Goal: Task Accomplishment & Management: Complete application form

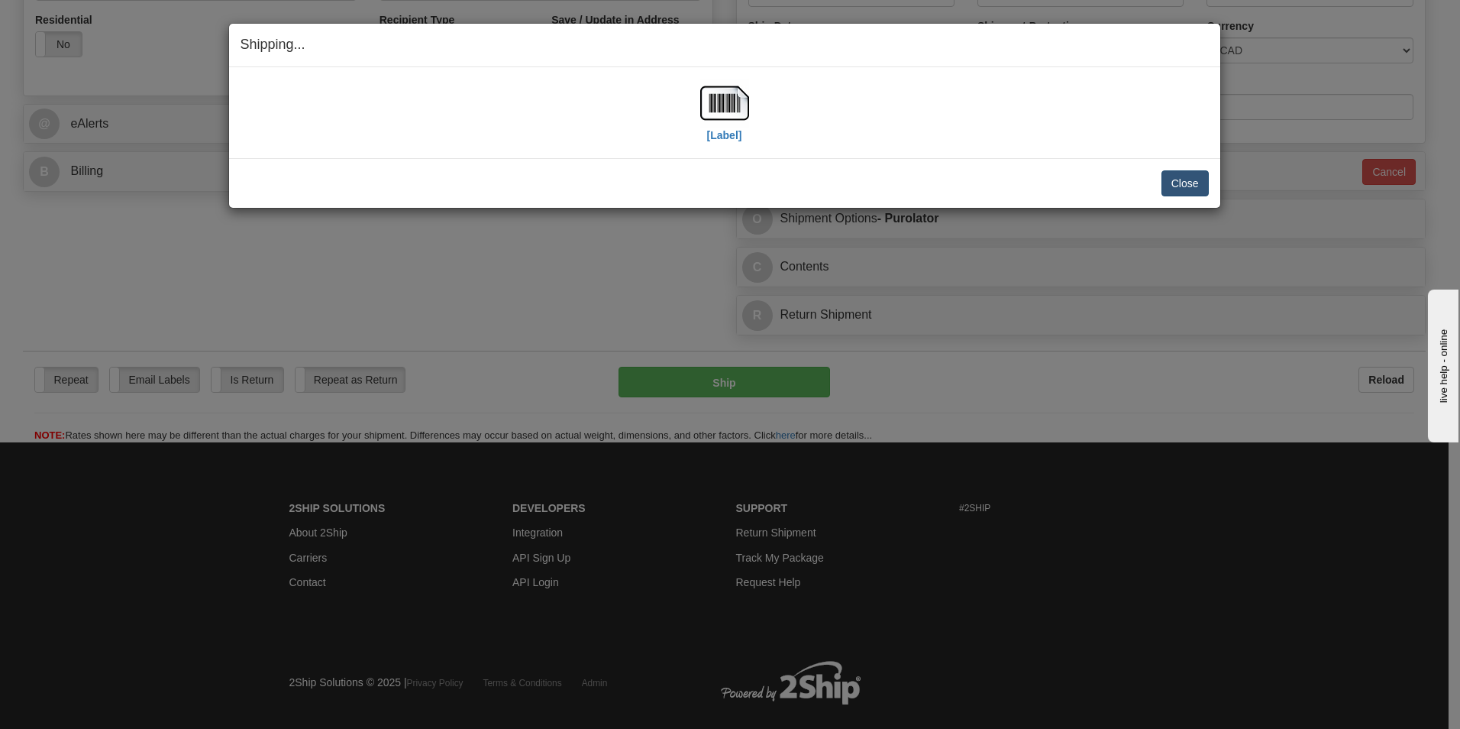
scroll to position [535, 0]
click at [1192, 180] on button "Close" at bounding box center [1185, 183] width 47 height 26
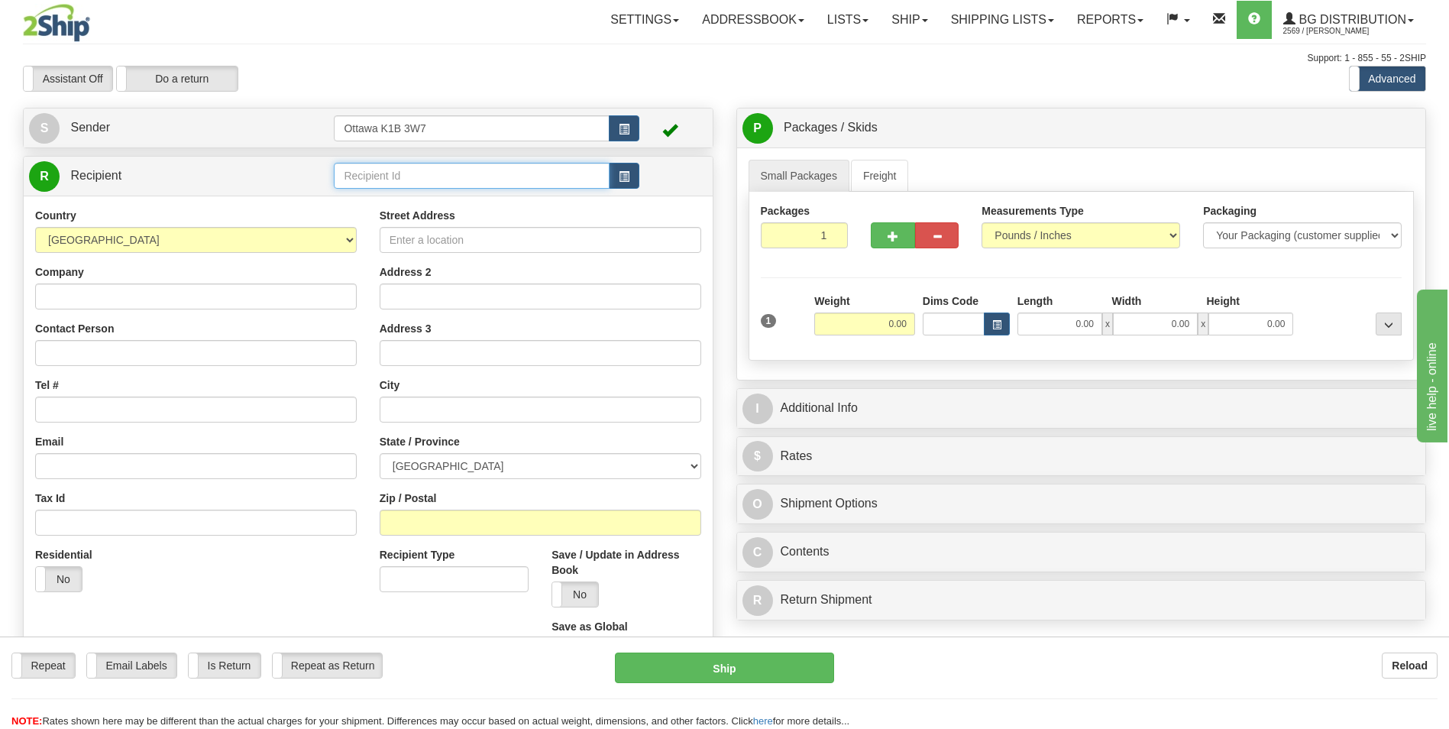
click at [449, 176] on input "text" at bounding box center [471, 176] width 275 height 26
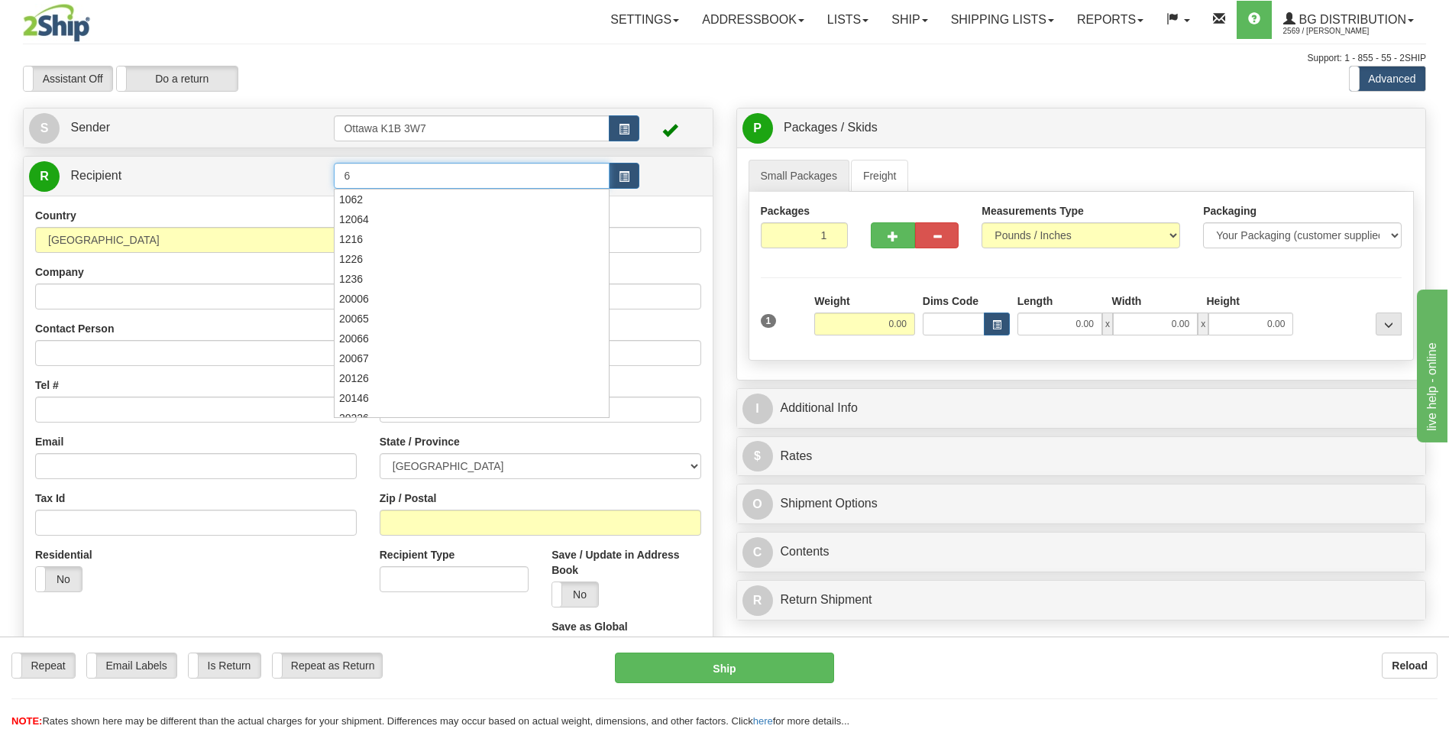
type input "6"
click button "Delete" at bounding box center [0, 0] width 0 height 0
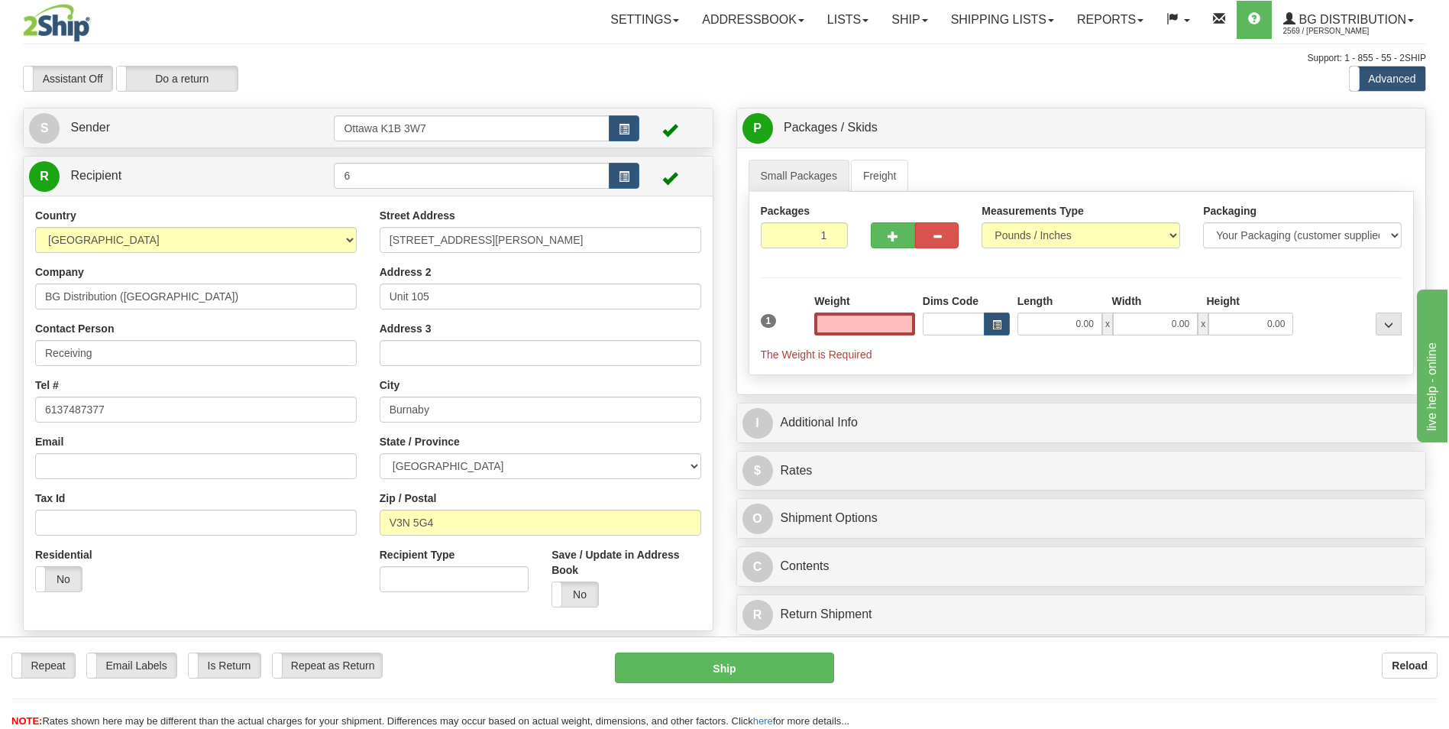
type input "0.00"
click at [892, 240] on span "button" at bounding box center [893, 236] width 11 height 10
type input "2"
click at [1351, 130] on span "Pack / Skid Level" at bounding box center [1376, 128] width 70 height 11
radio input "true"
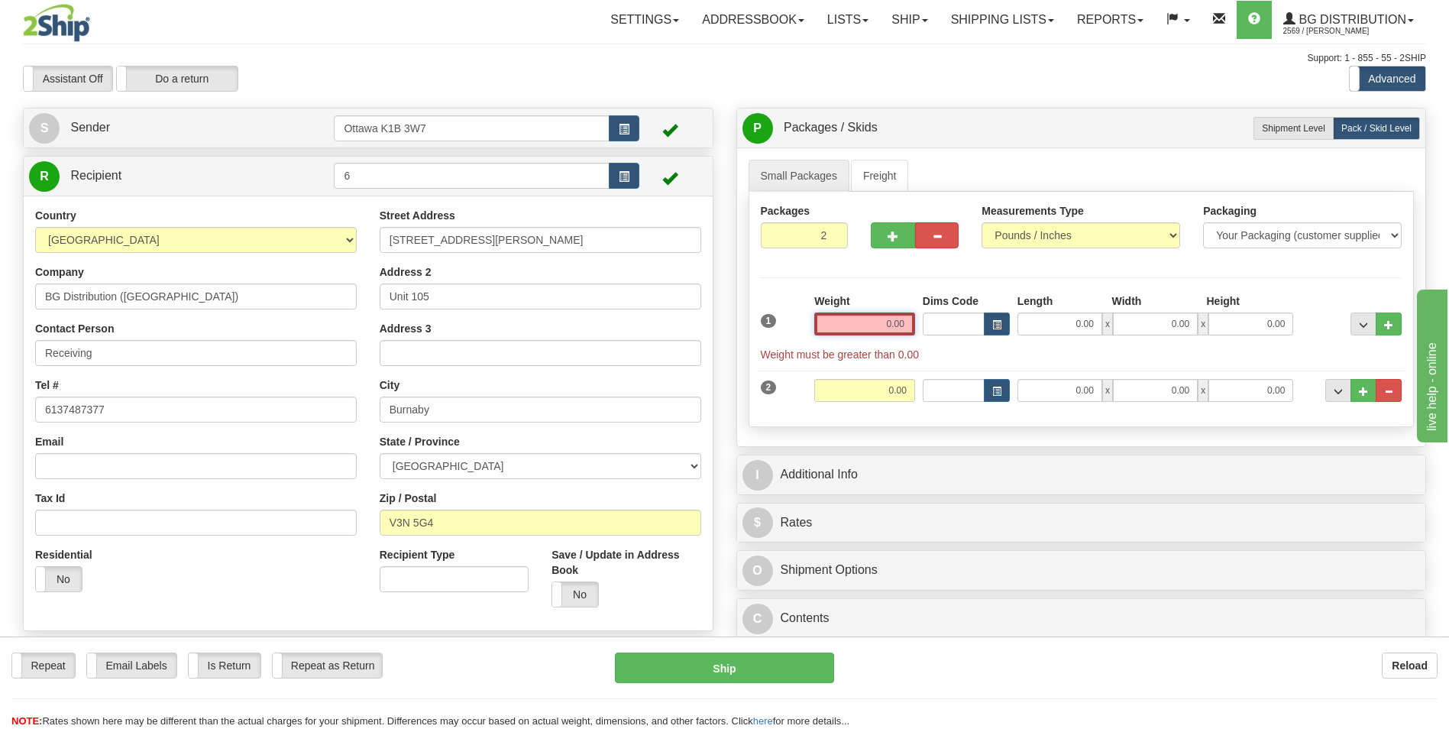
click at [849, 328] on input "0.00" at bounding box center [864, 323] width 101 height 23
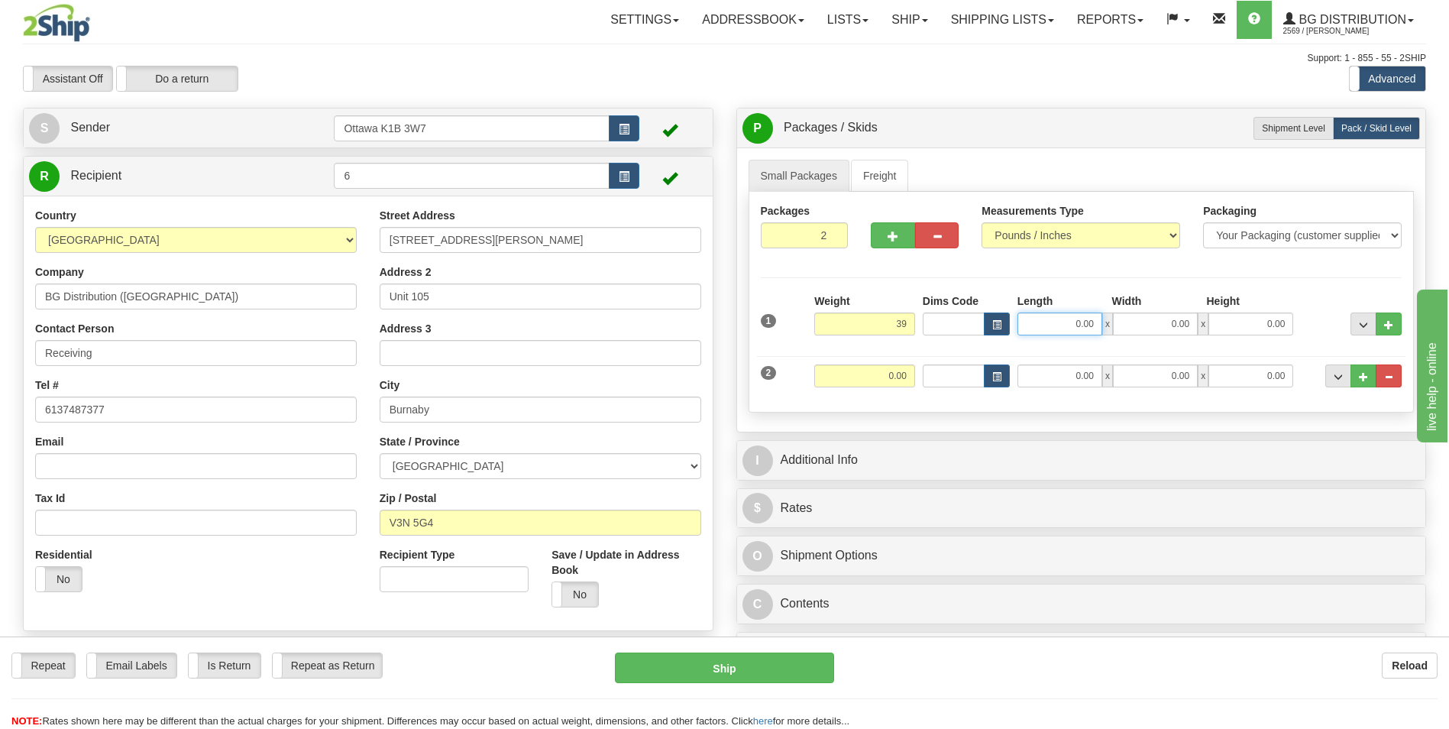
type input "39.00"
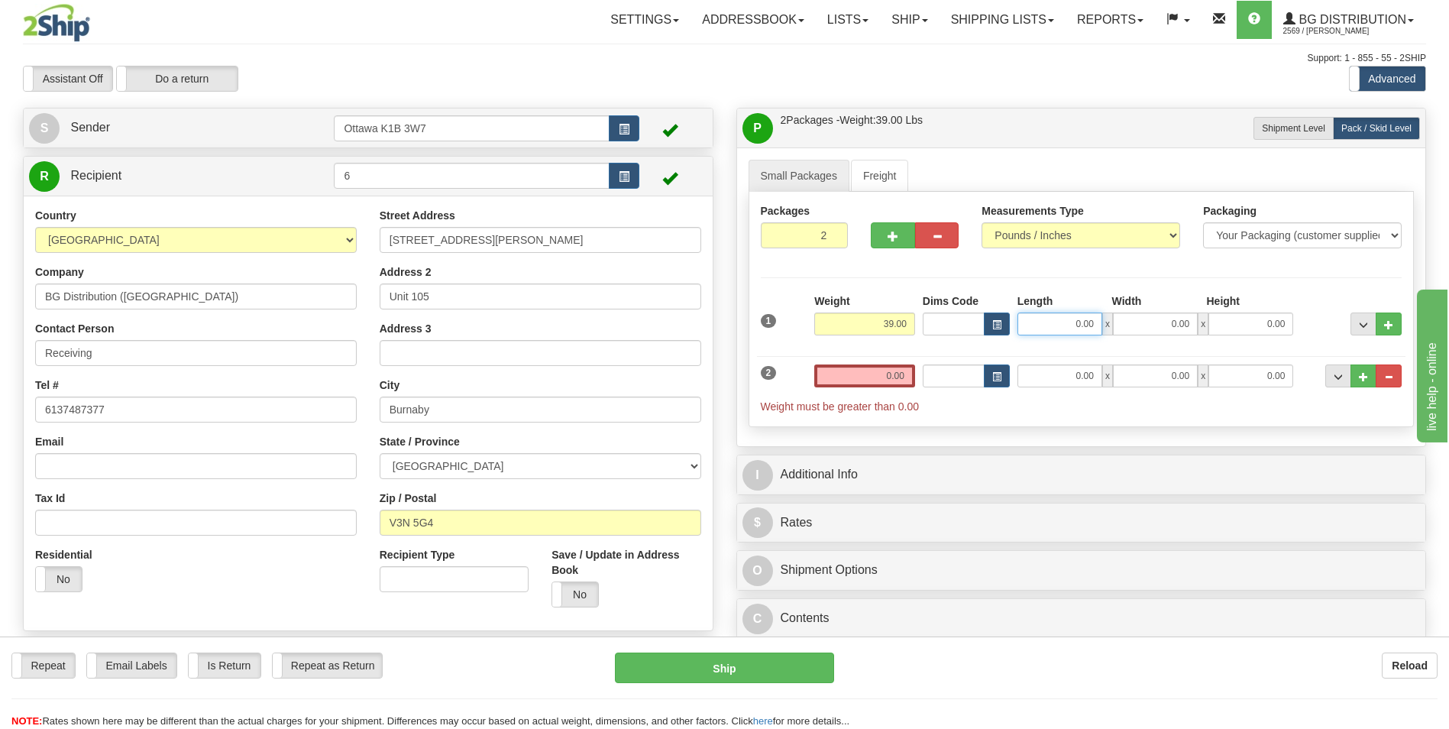
click at [1056, 328] on input "0.00" at bounding box center [1059, 323] width 85 height 23
type input "20.00"
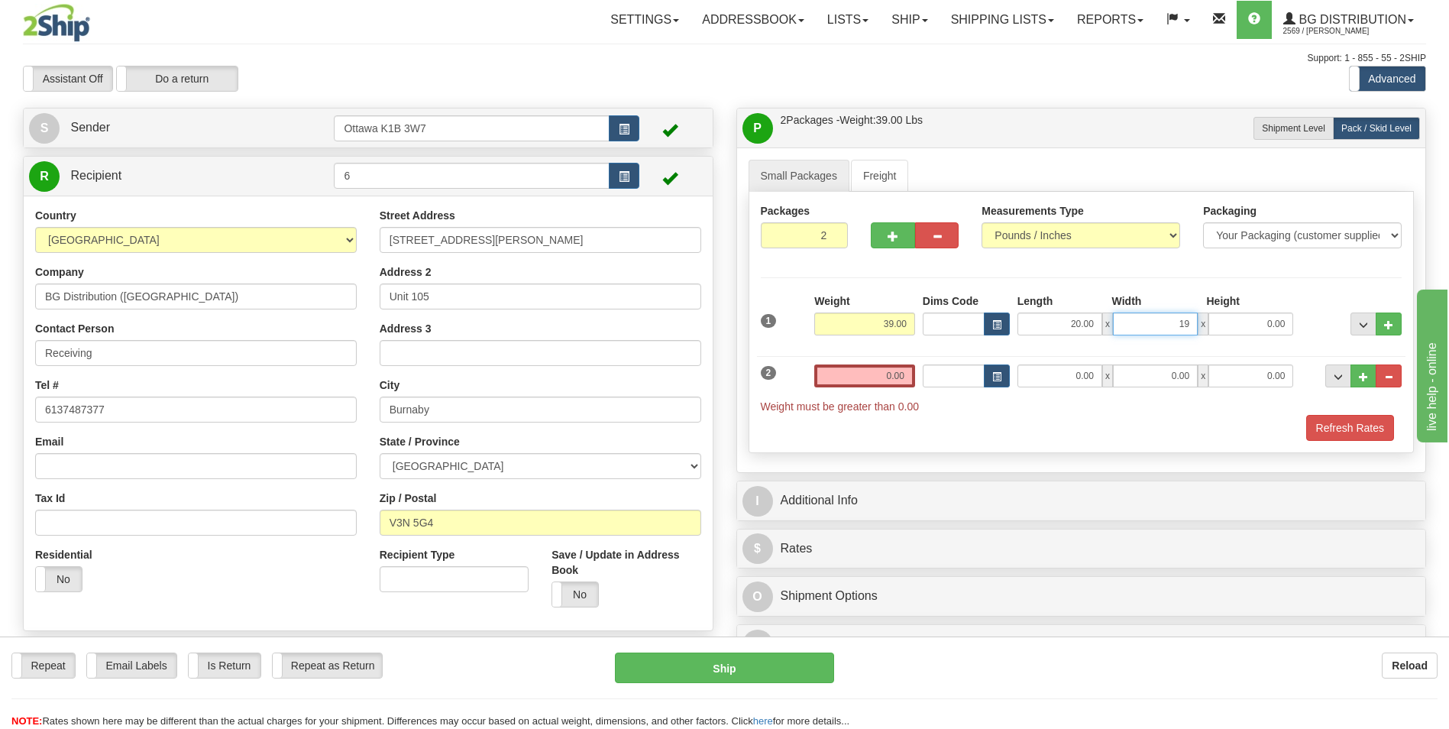
type input "19.00"
type input "16.00"
drag, startPoint x: 1325, startPoint y: 264, endPoint x: 1250, endPoint y: 251, distance: 76.0
click at [1325, 258] on div "Packages 2 2 Measurements Type" at bounding box center [1082, 322] width 666 height 261
click at [881, 379] on input "0.00" at bounding box center [864, 375] width 101 height 23
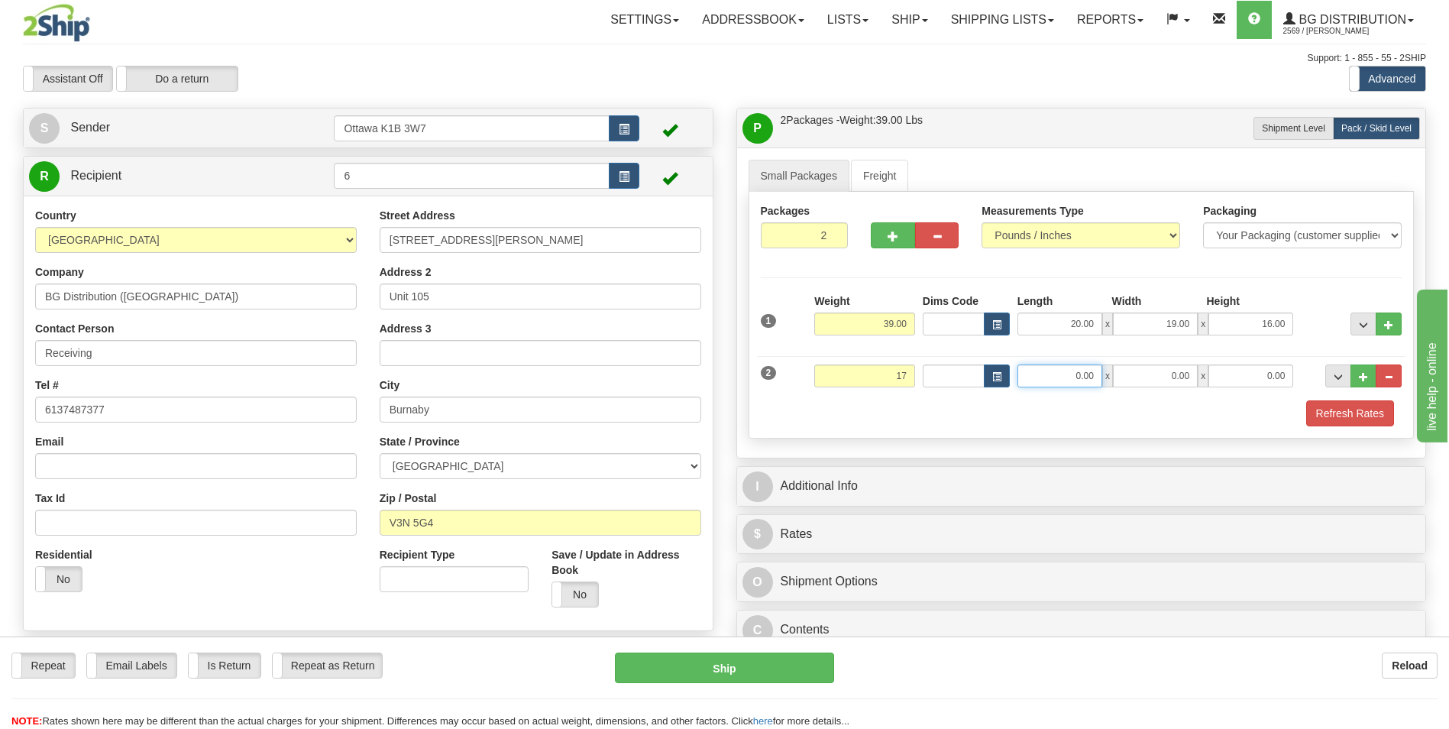
type input "17.00"
click at [1072, 378] on input "0.00" at bounding box center [1059, 375] width 85 height 23
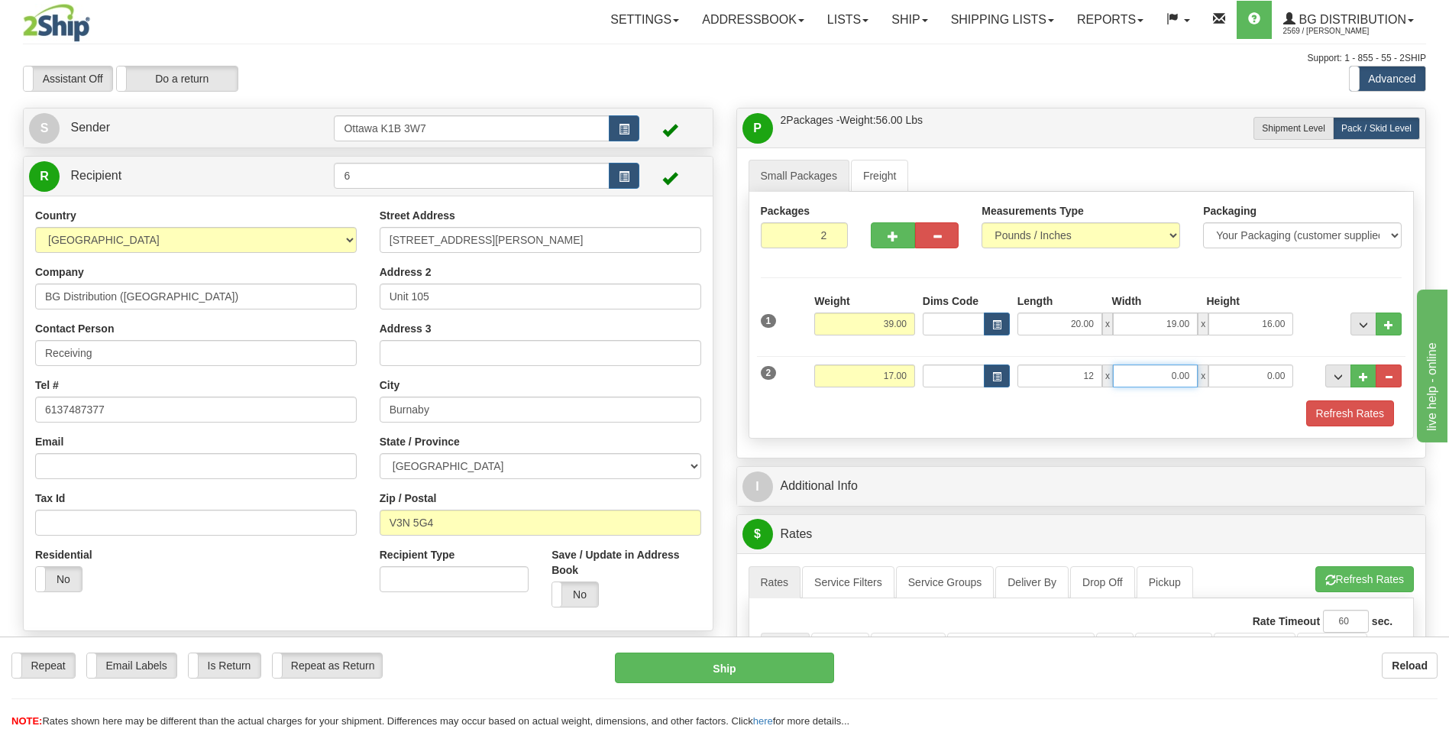
type input "12.00"
type input "16.00"
click at [857, 403] on div "Refresh Rates" at bounding box center [1081, 413] width 649 height 26
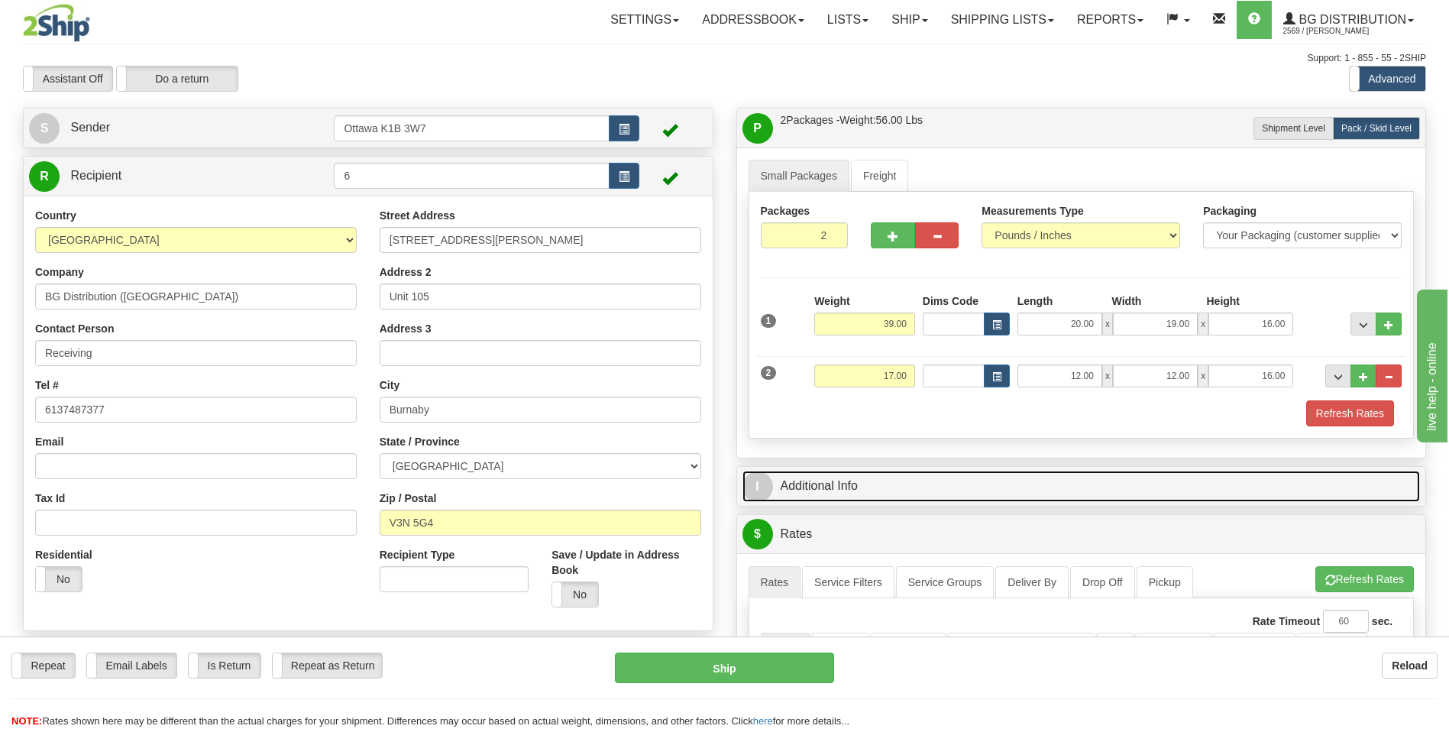
click at [845, 486] on link "I Additional Info" at bounding box center [1081, 486] width 678 height 31
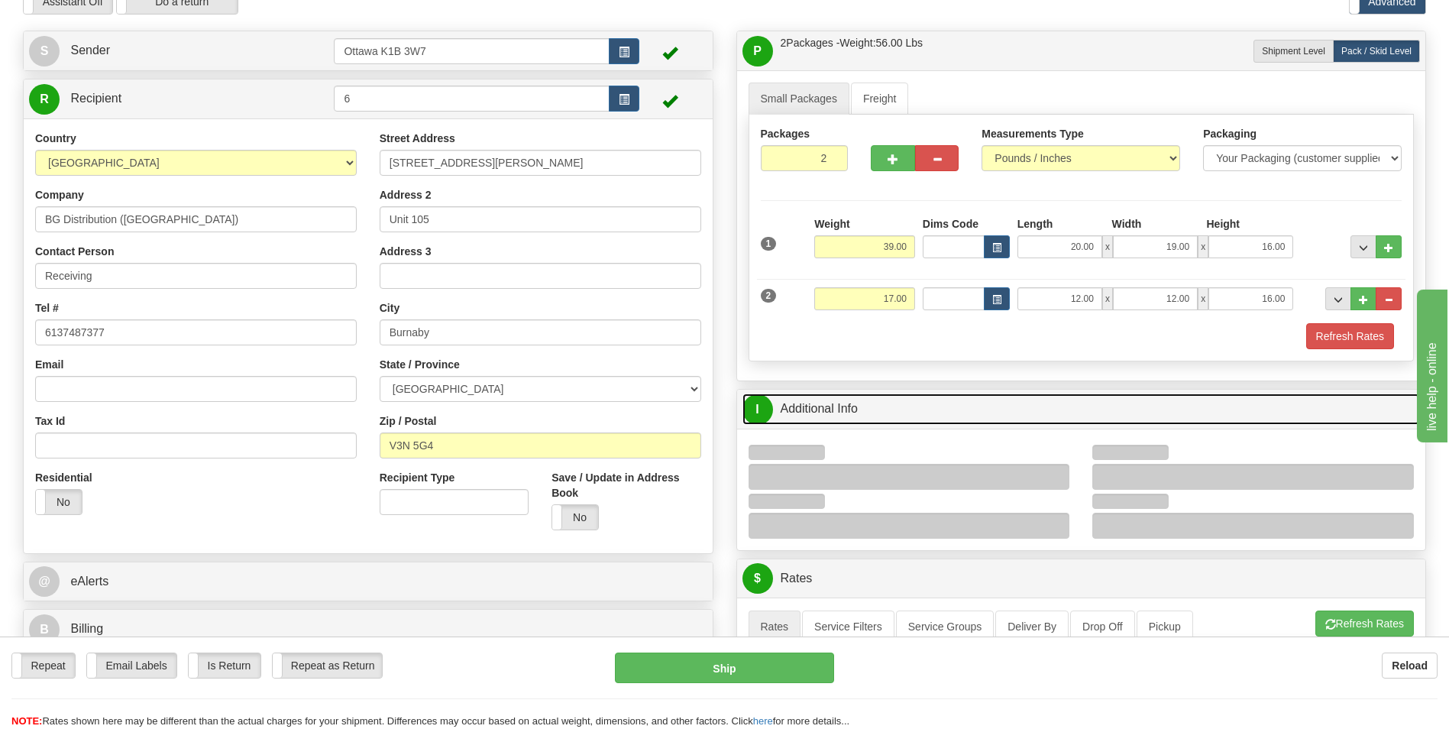
scroll to position [306, 0]
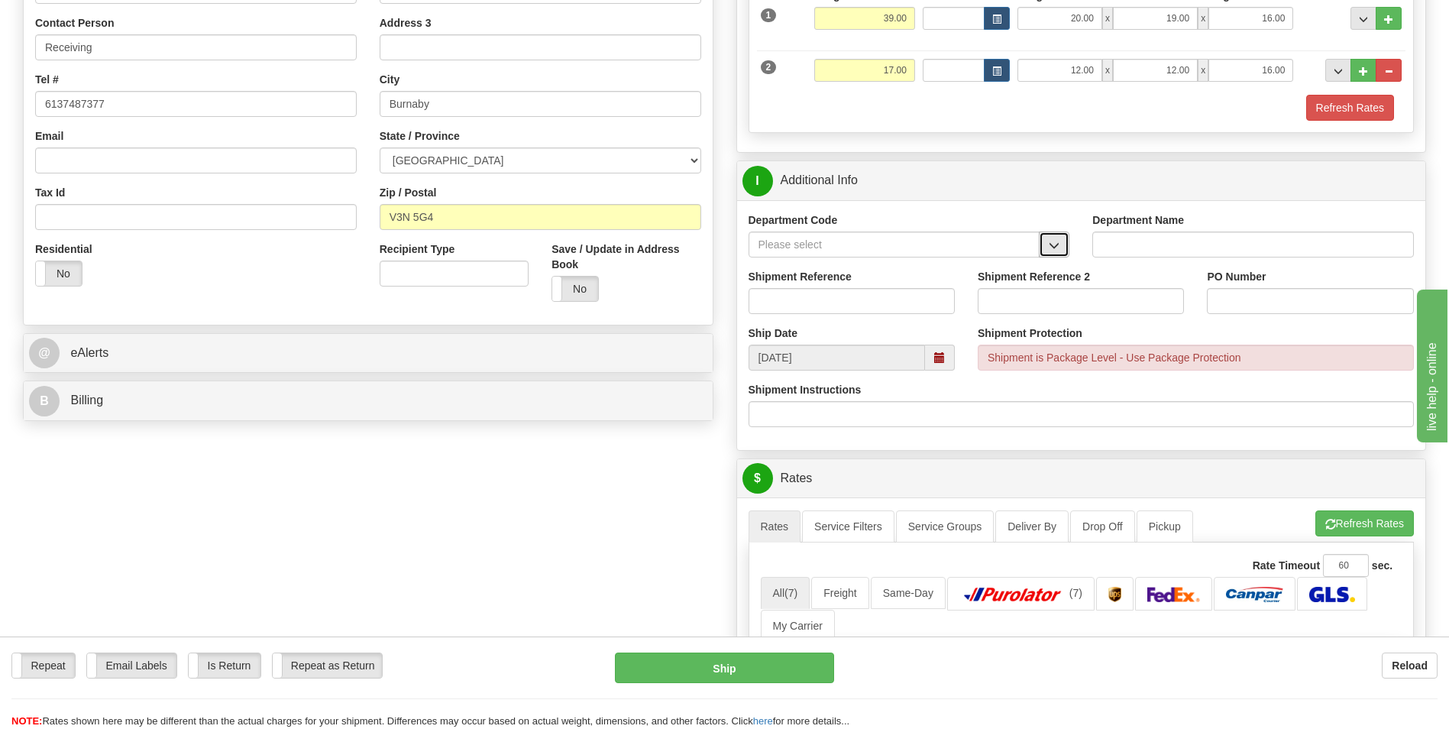
click at [1056, 241] on span "button" at bounding box center [1054, 246] width 11 height 10
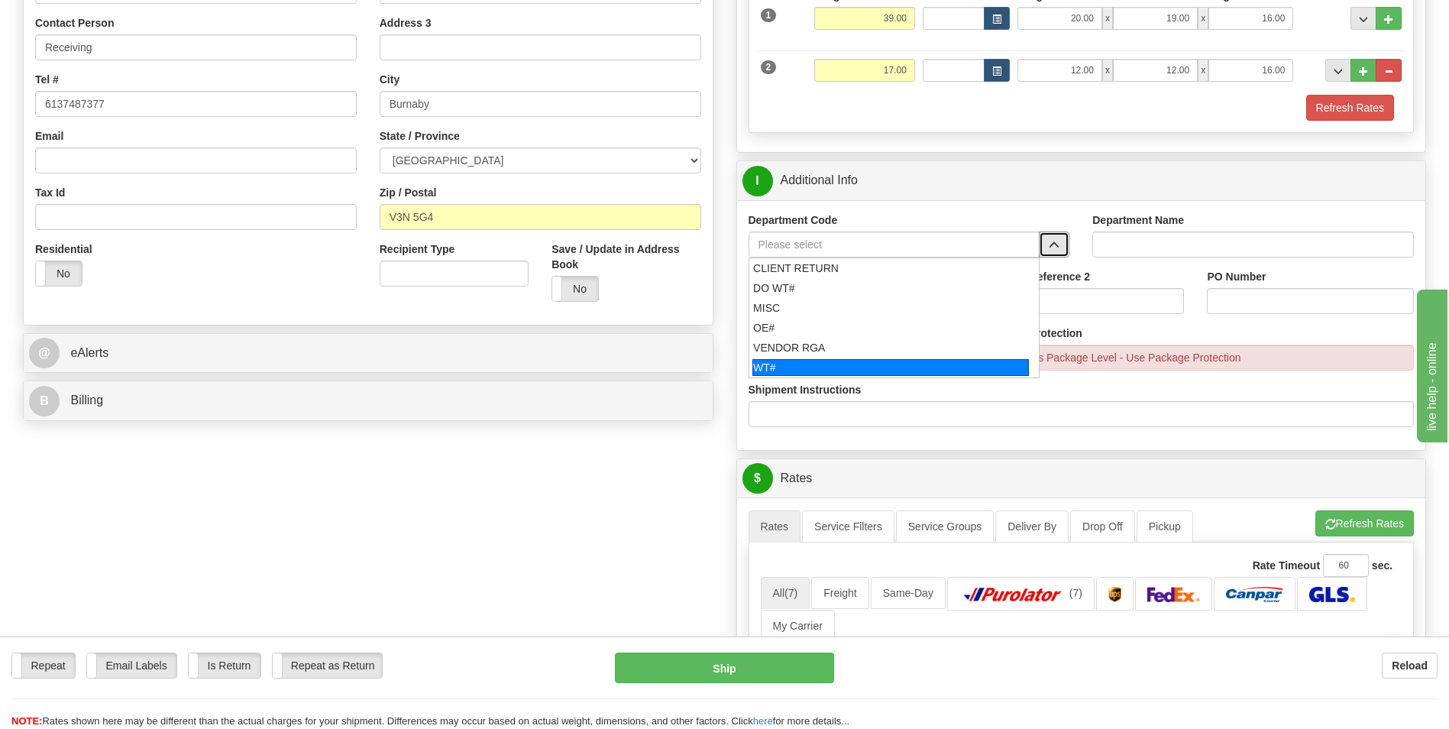
click at [872, 370] on div "WT#" at bounding box center [890, 367] width 277 height 17
type input "WT#"
type input "WAREHOUSE TRANSFERS"
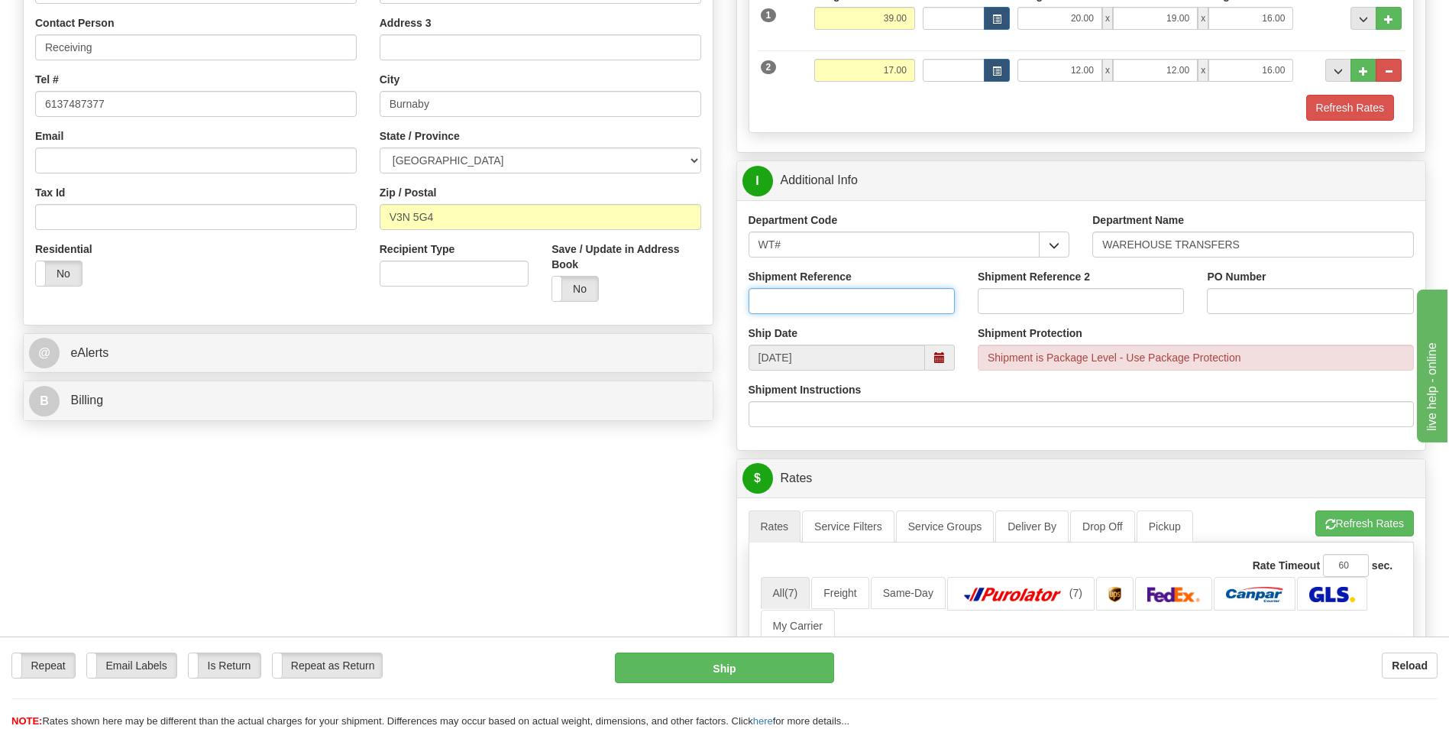
click at [850, 304] on input "Shipment Reference" at bounding box center [852, 301] width 206 height 26
type input "166428-00"
click at [1279, 301] on input "PO Number" at bounding box center [1310, 301] width 206 height 26
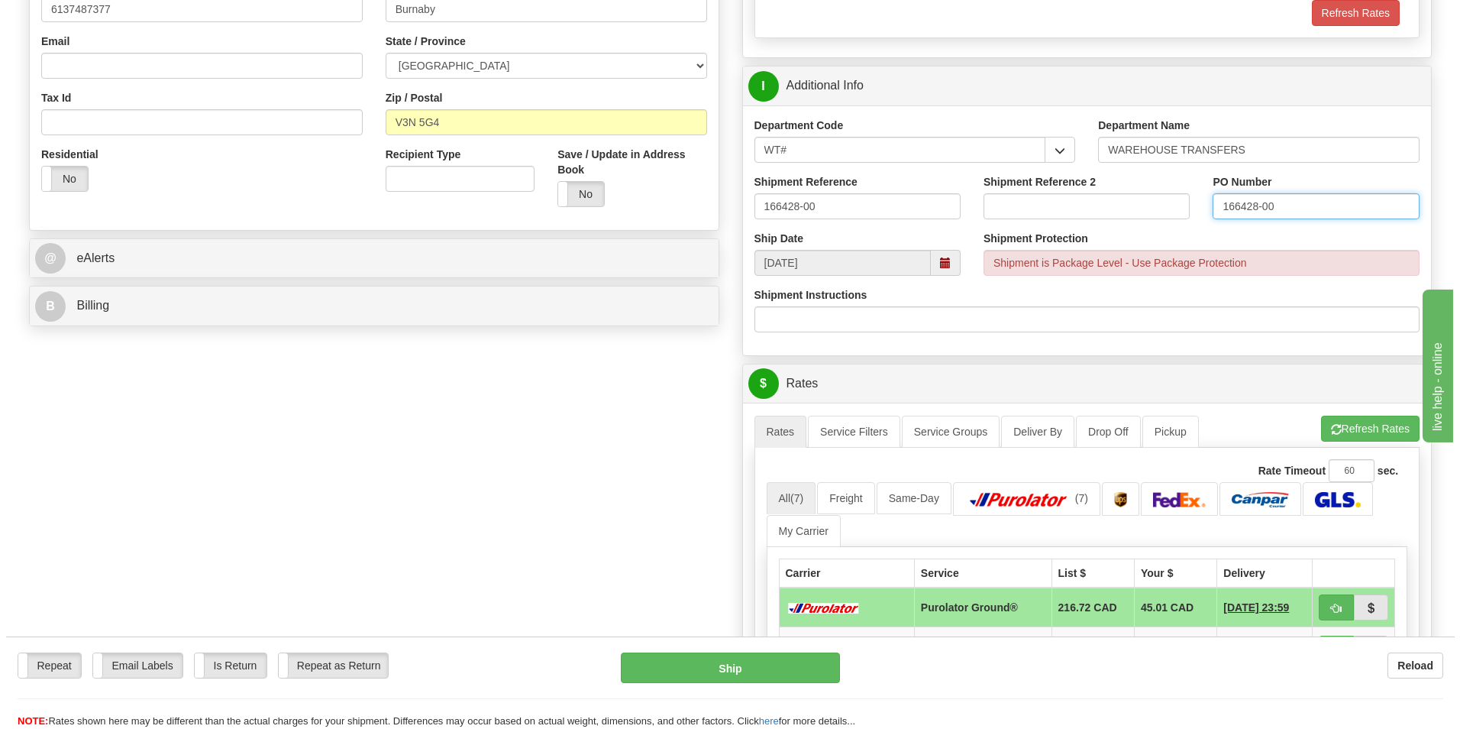
scroll to position [611, 0]
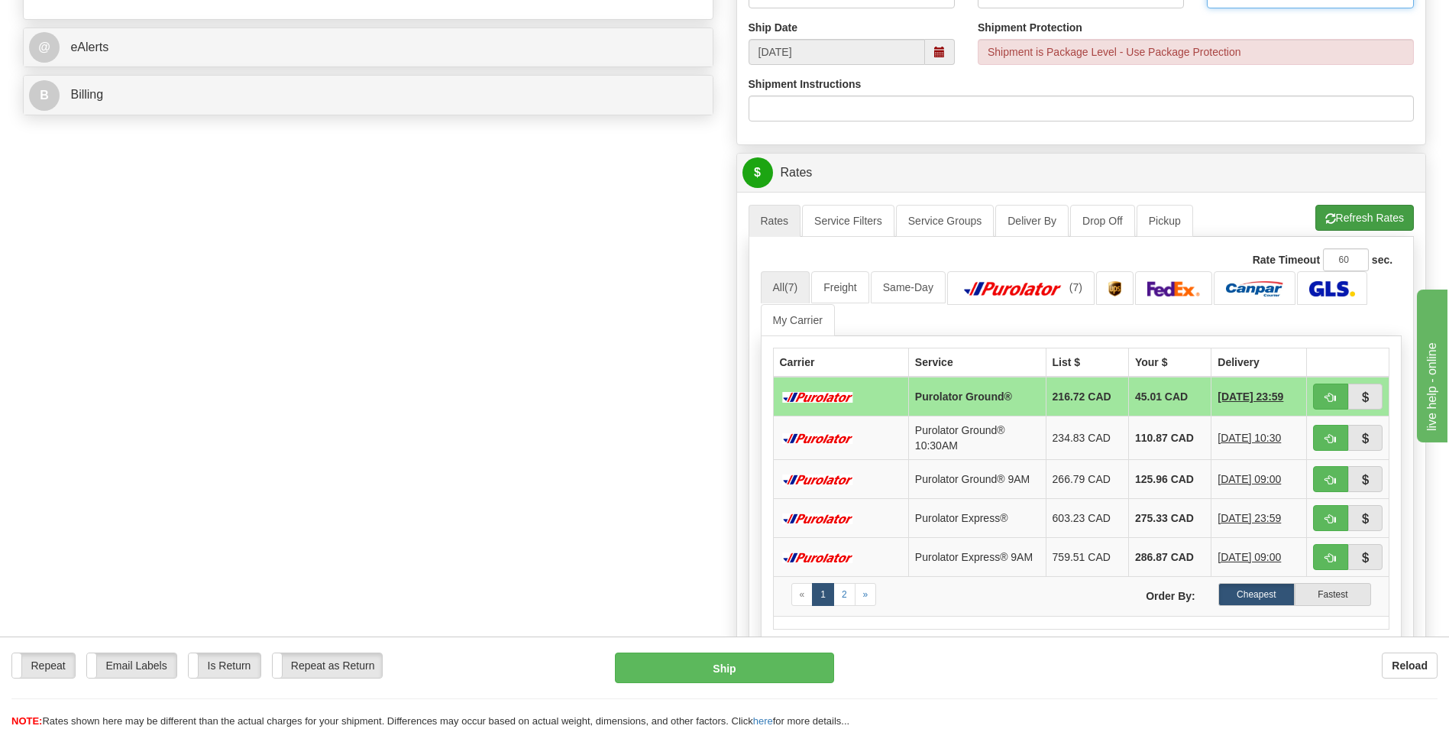
type input "166428-00"
click at [1380, 212] on button "Refresh Rates" at bounding box center [1364, 218] width 99 height 26
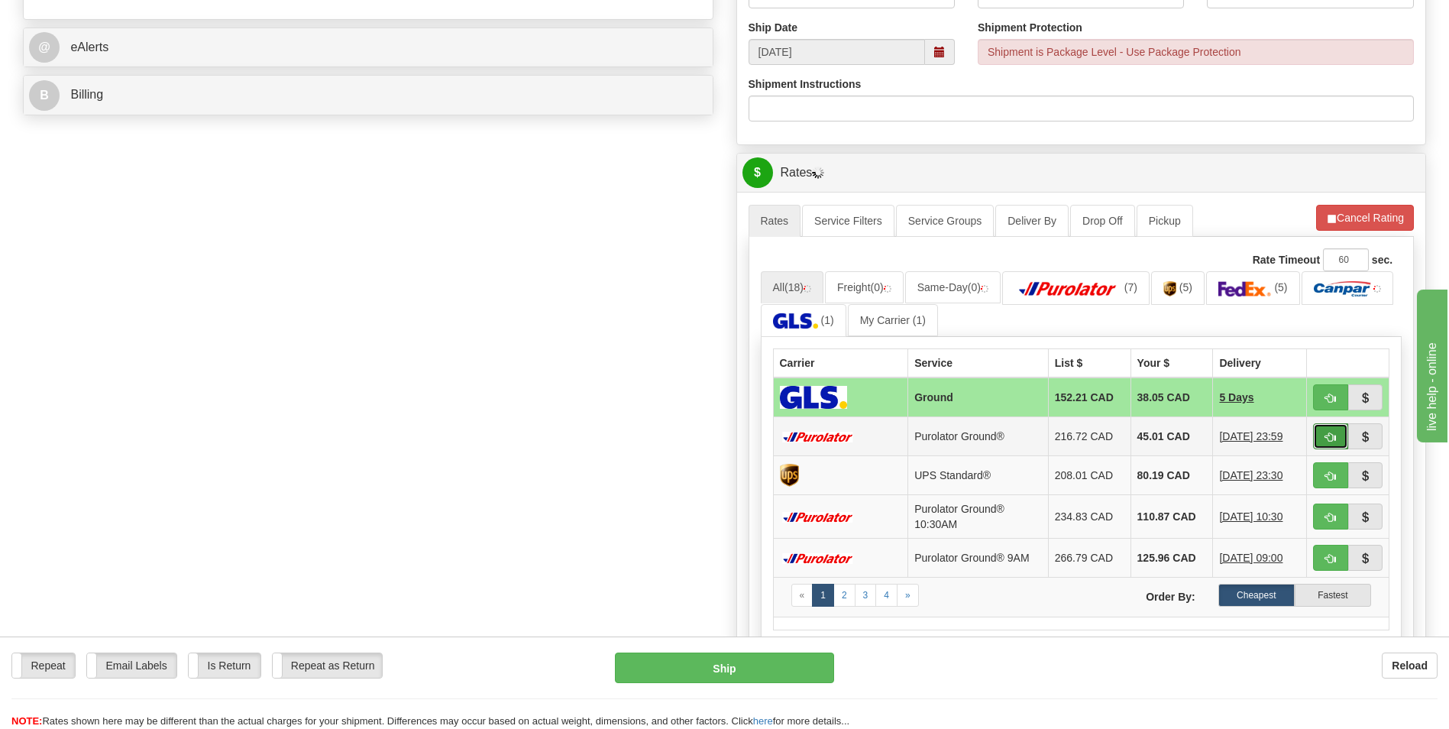
click at [1331, 441] on span "button" at bounding box center [1330, 437] width 11 height 10
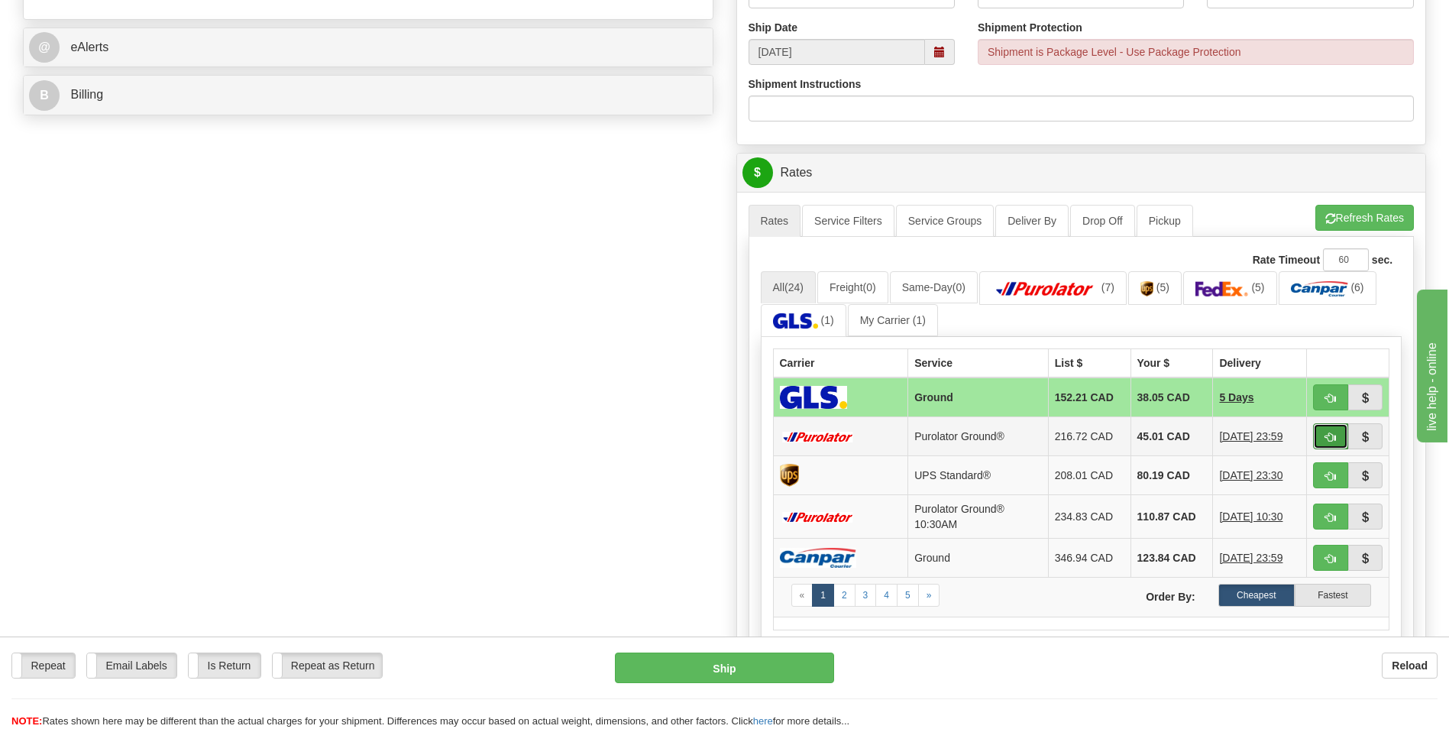
click at [1328, 436] on span "button" at bounding box center [1330, 437] width 11 height 10
type input "260"
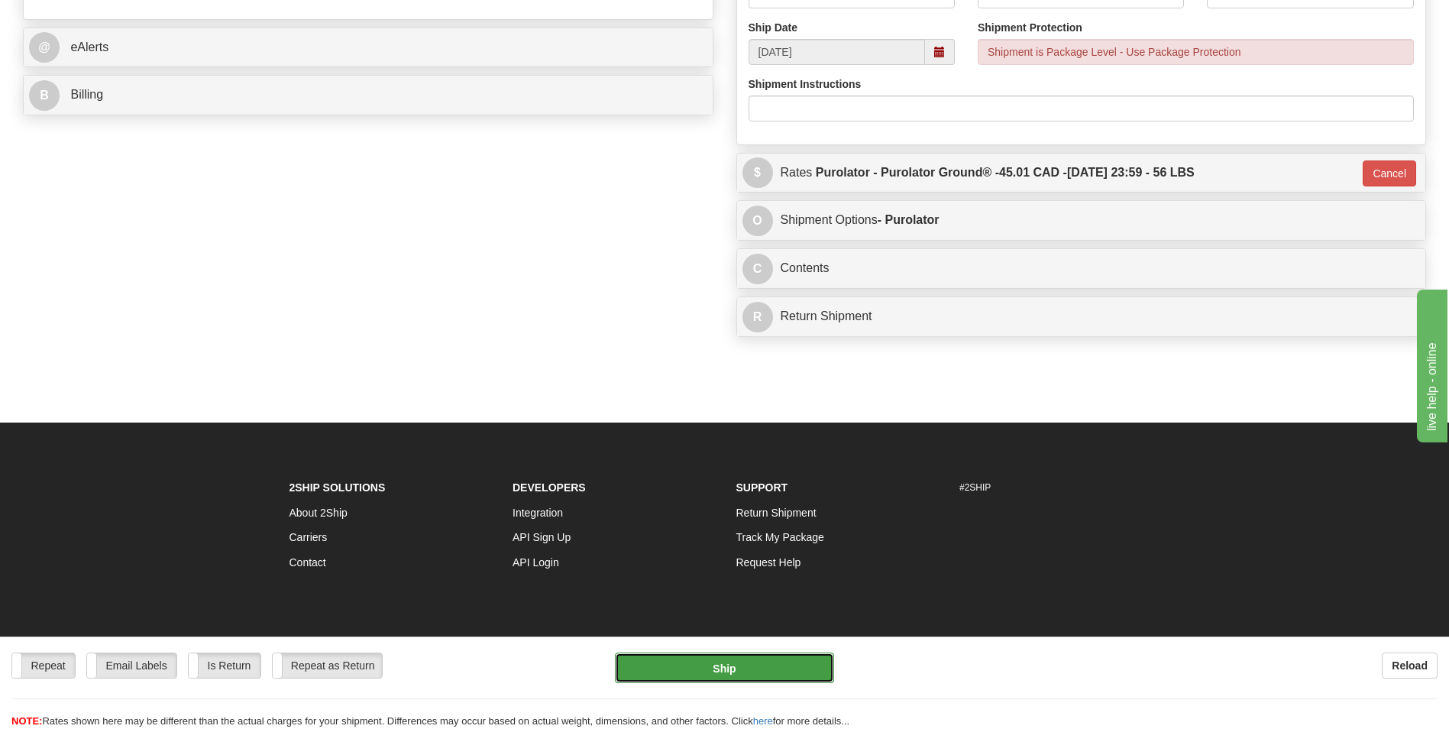
click at [738, 671] on button "Ship" at bounding box center [724, 667] width 218 height 31
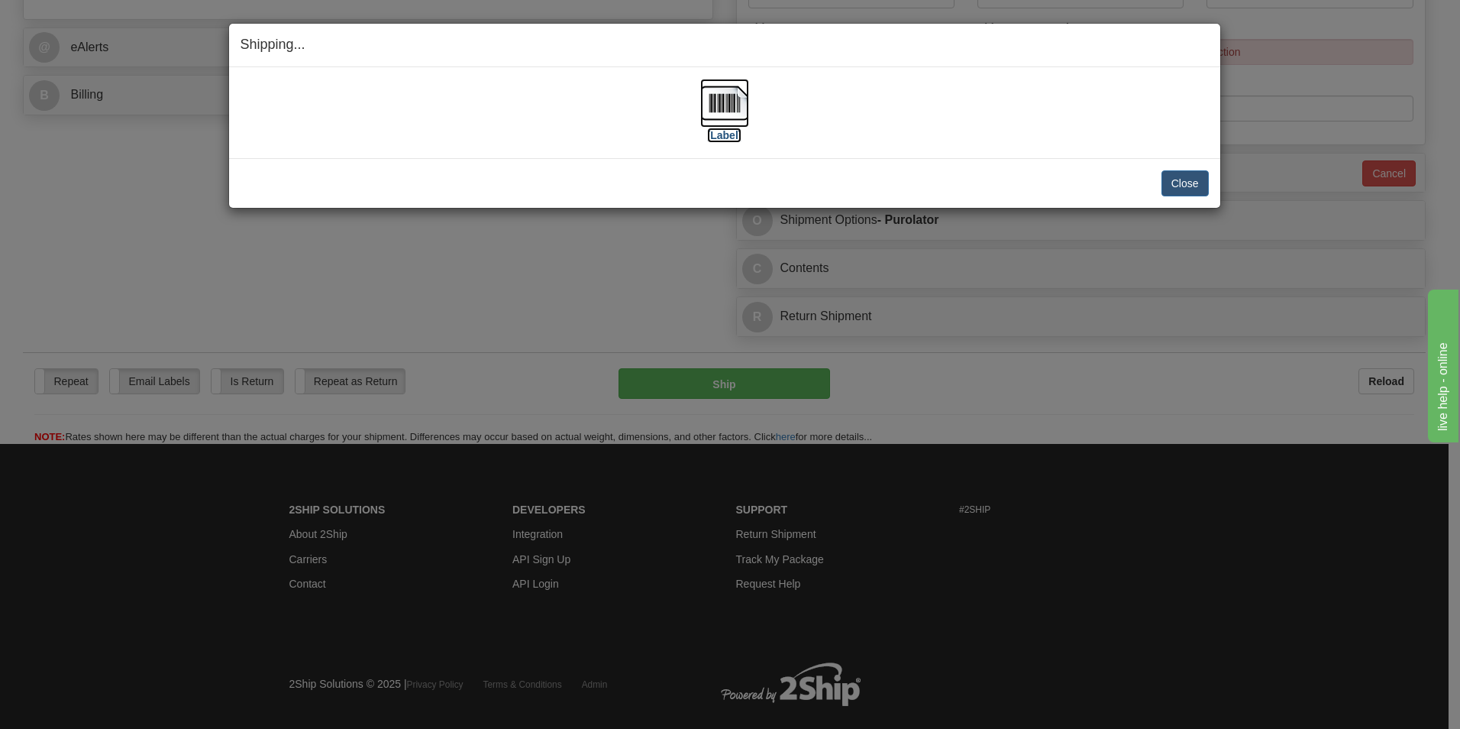
click at [739, 137] on label "[Label]" at bounding box center [724, 135] width 35 height 15
